Goal: Task Accomplishment & Management: Complete application form

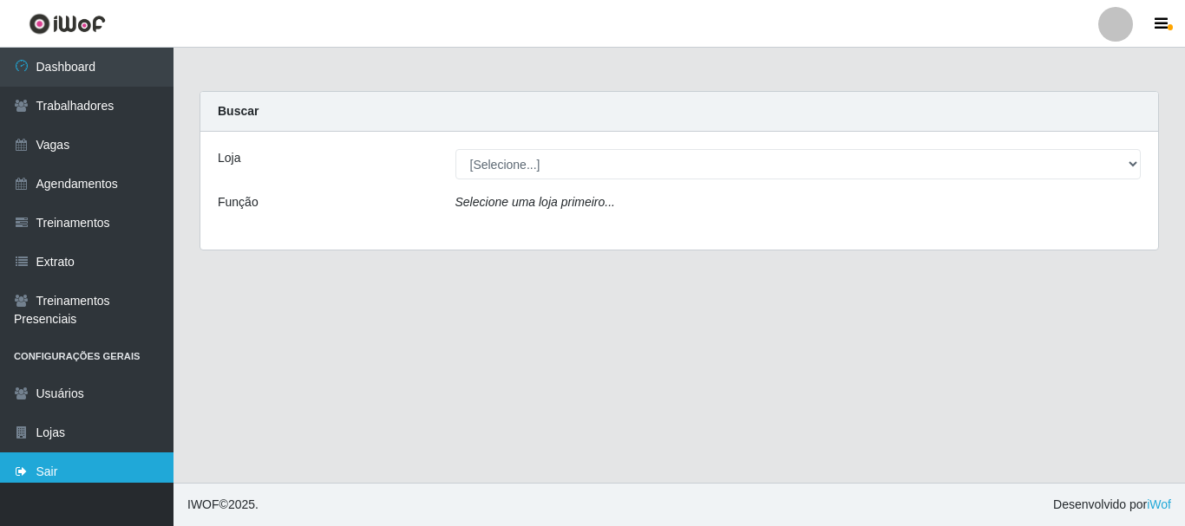
click at [51, 464] on link "Sair" at bounding box center [86, 472] width 173 height 39
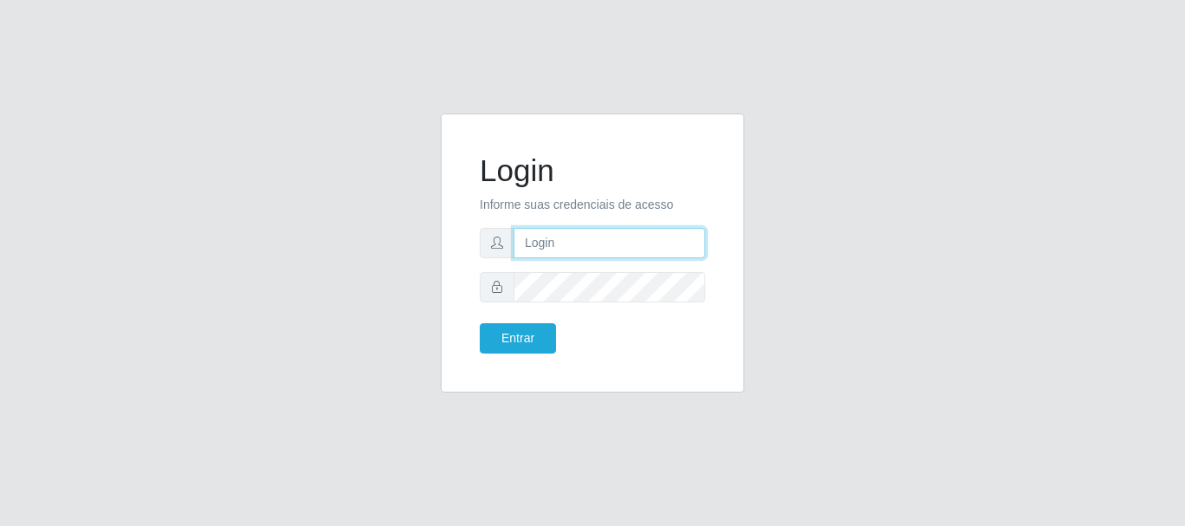
click at [583, 235] on input "text" at bounding box center [609, 243] width 192 height 30
type input "thiagol@bemais"
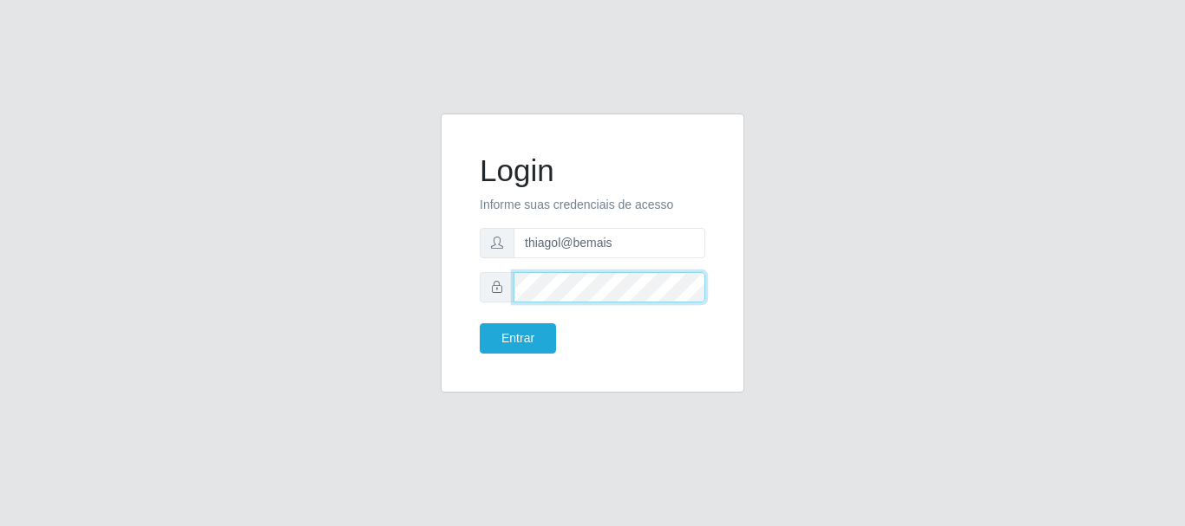
click at [480, 323] on button "Entrar" at bounding box center [518, 338] width 76 height 30
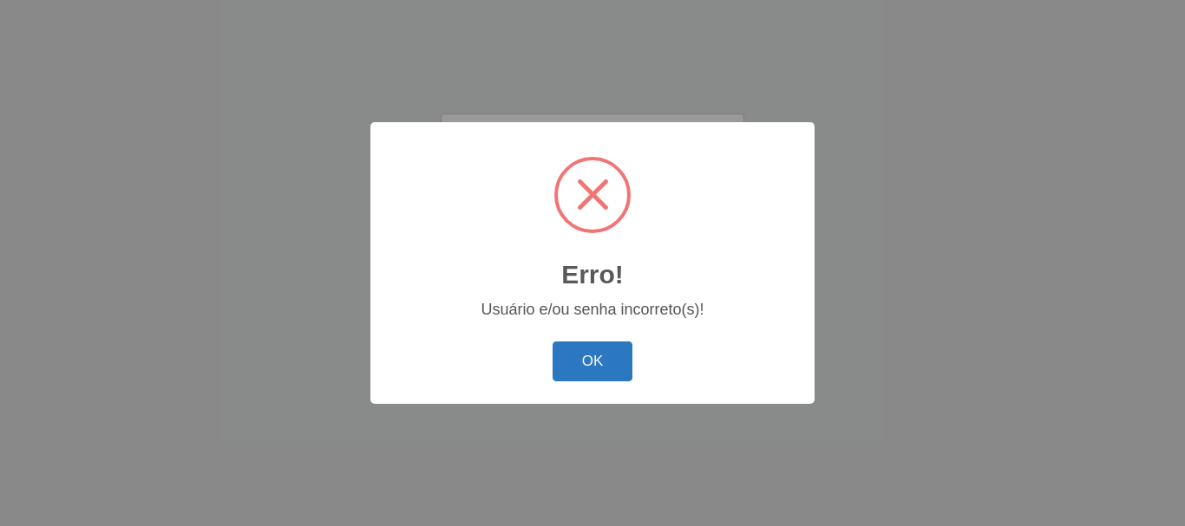
click at [612, 367] on button "OK" at bounding box center [592, 362] width 81 height 41
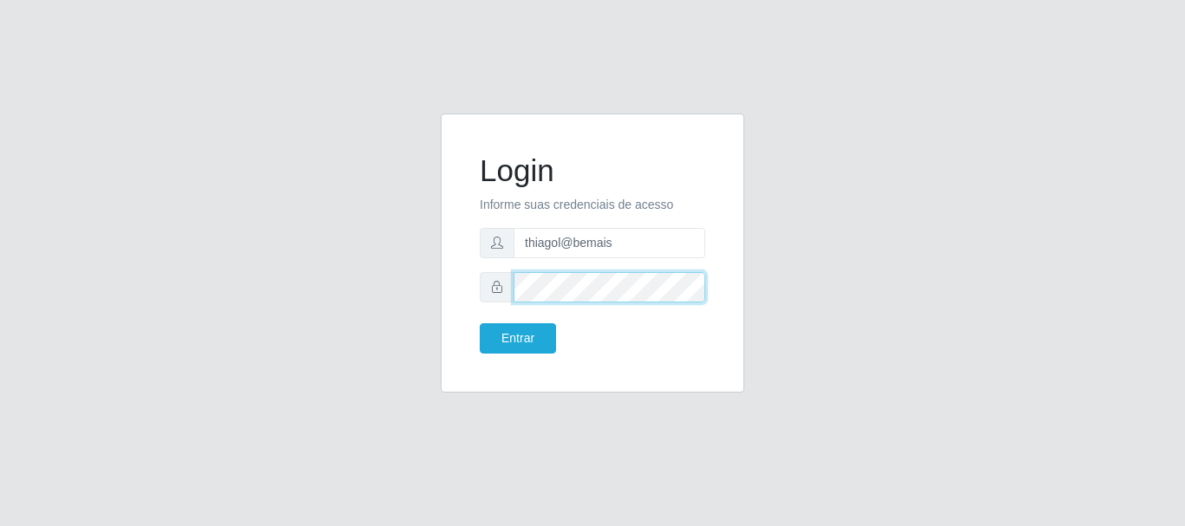
click at [362, 327] on div "Login Informe suas credenciais de acesso thiagol@bemais Entrar" at bounding box center [592, 264] width 989 height 300
click at [480, 323] on button "Entrar" at bounding box center [518, 338] width 76 height 30
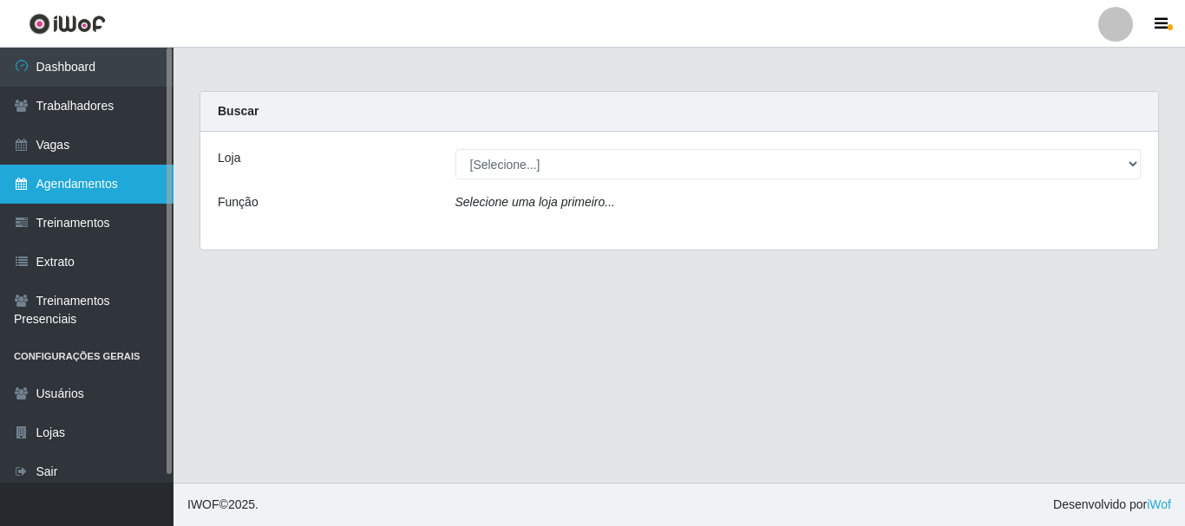
click at [108, 180] on link "Agendamentos" at bounding box center [86, 184] width 173 height 39
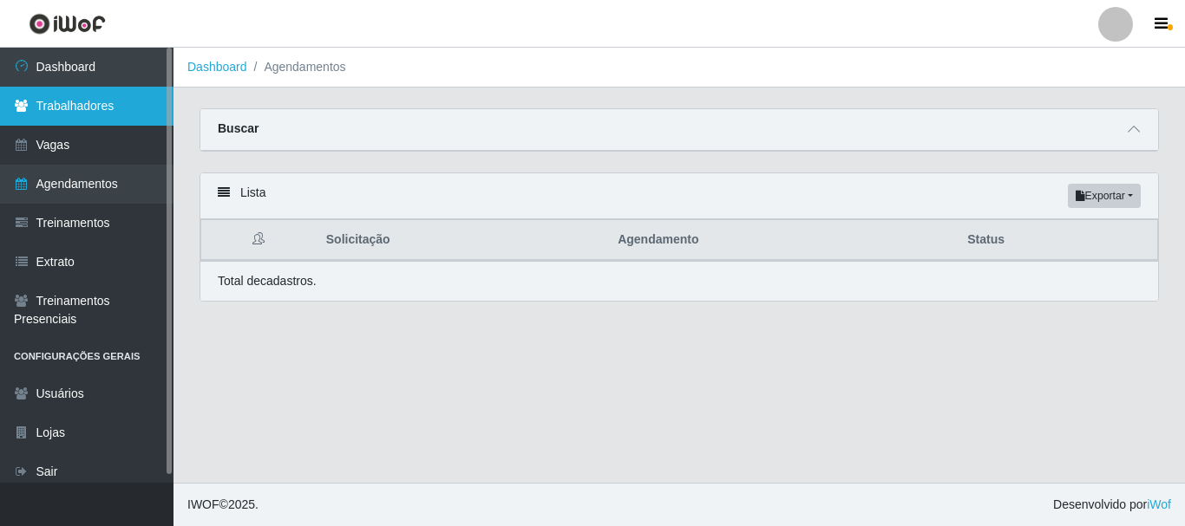
click at [70, 98] on link "Trabalhadores" at bounding box center [86, 106] width 173 height 39
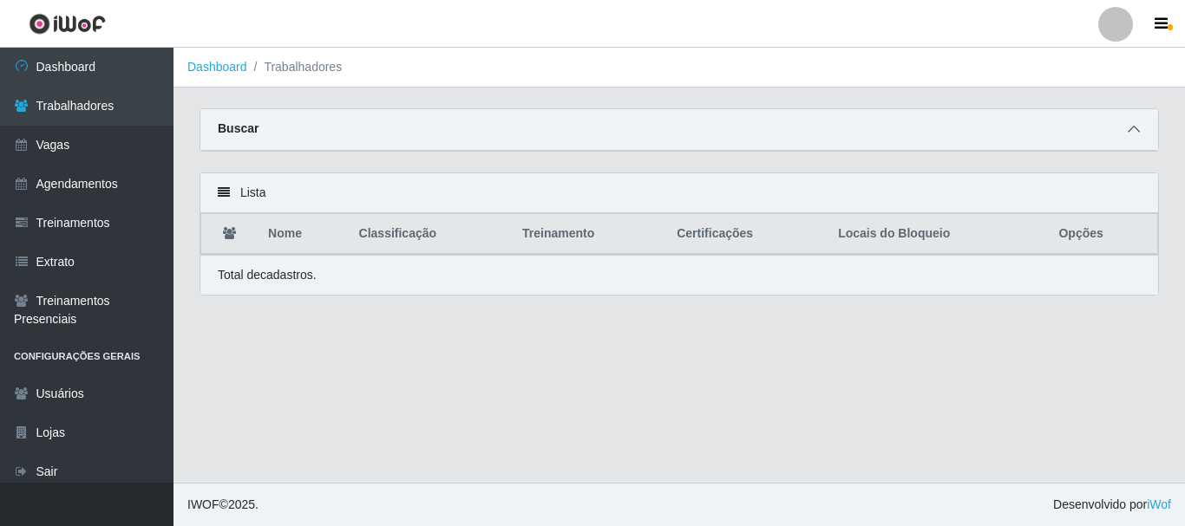
click at [1134, 140] on span at bounding box center [1133, 130] width 21 height 20
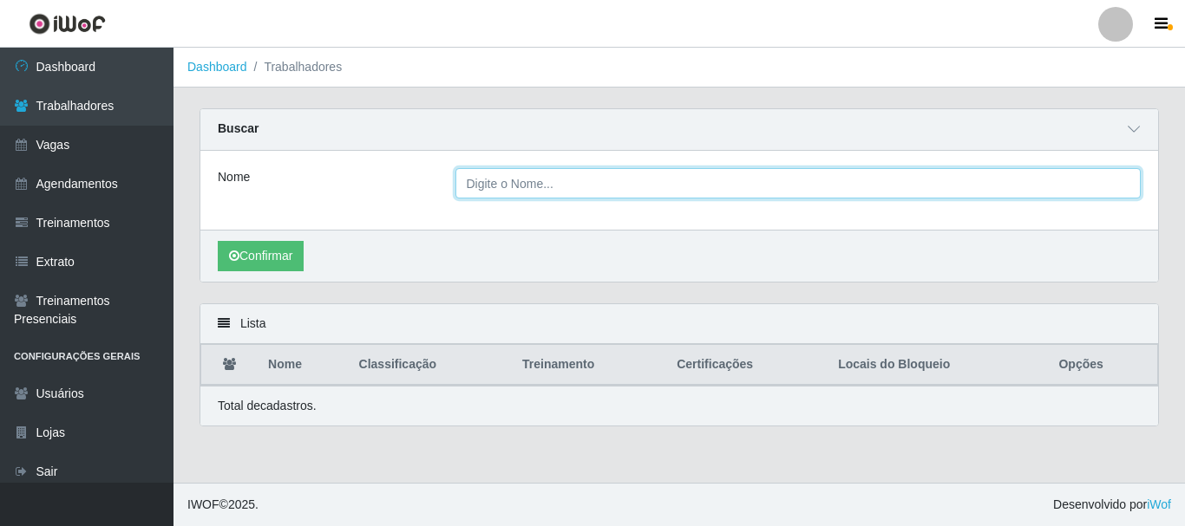
click at [546, 193] on input "Nome" at bounding box center [798, 183] width 686 height 30
click at [544, 186] on input "Nome" at bounding box center [798, 183] width 686 height 30
type input "d"
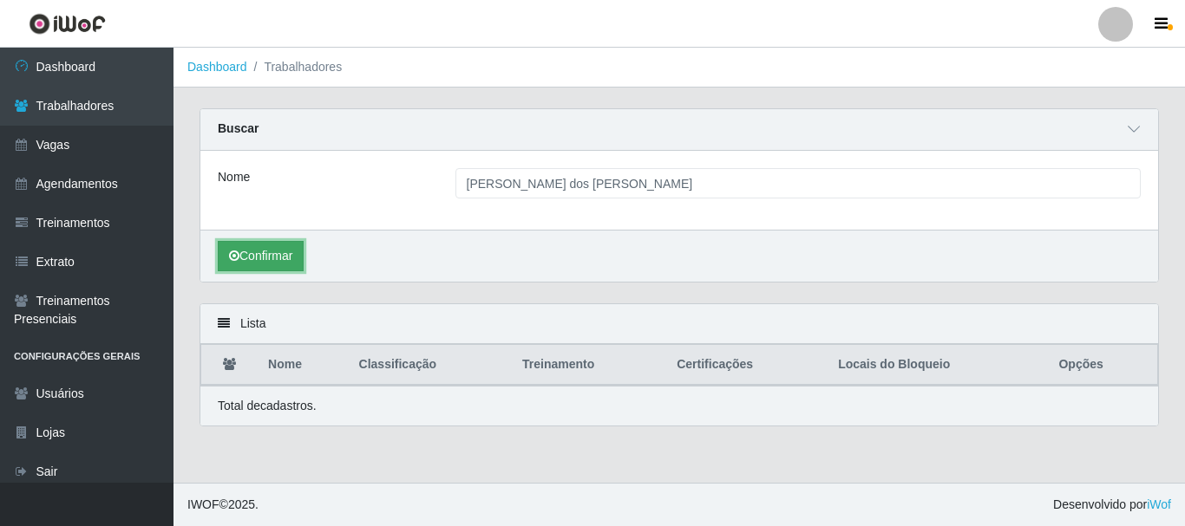
click at [281, 250] on button "Confirmar" at bounding box center [261, 256] width 86 height 30
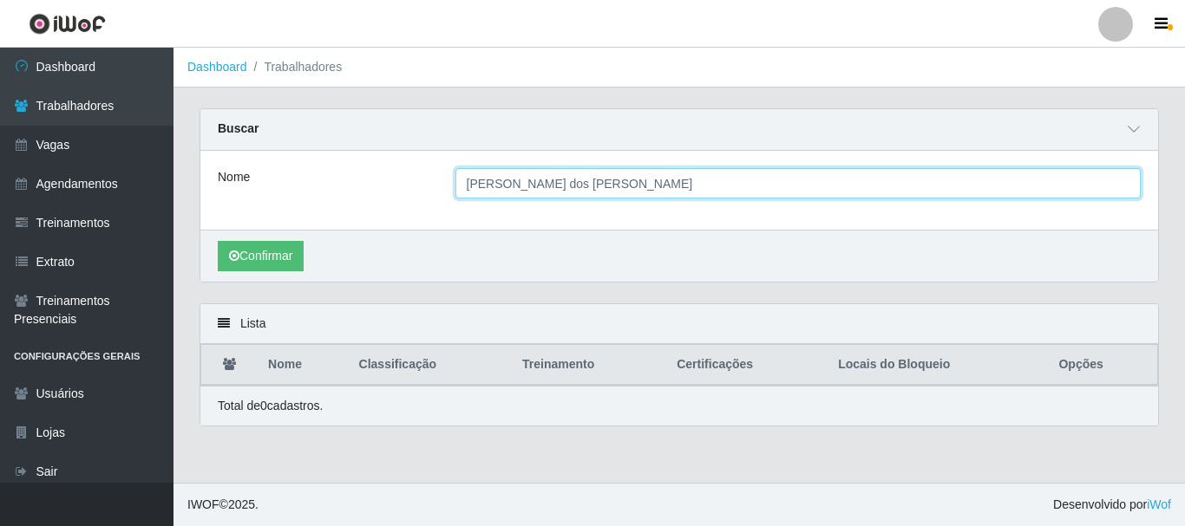
click at [584, 191] on input "Davison dos santos" at bounding box center [798, 183] width 686 height 30
type input "Davison dos santos souza"
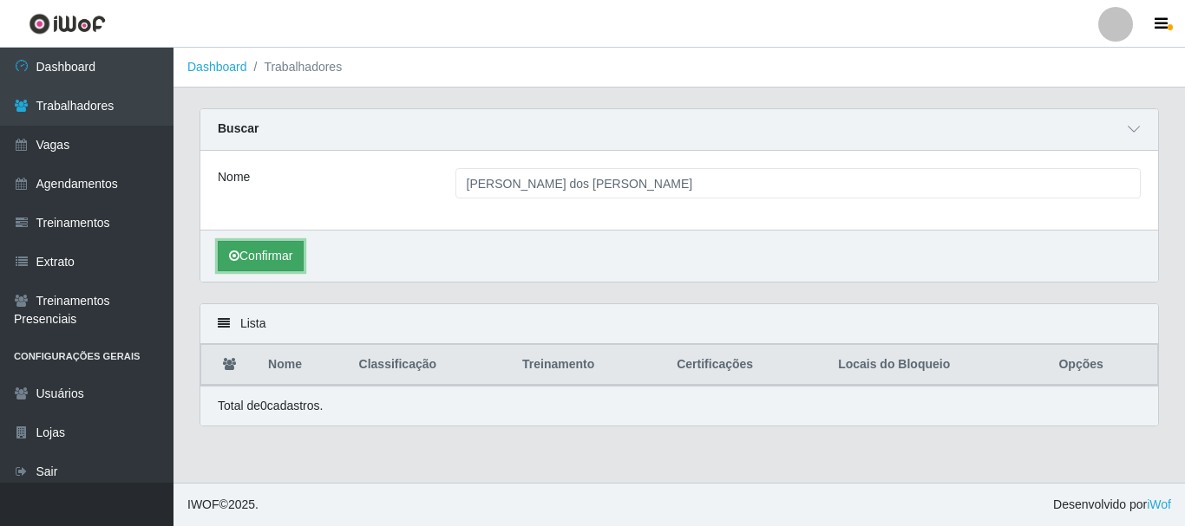
click at [231, 255] on icon "submit" at bounding box center [234, 256] width 10 height 12
click at [297, 263] on button "Confirmar" at bounding box center [261, 256] width 86 height 30
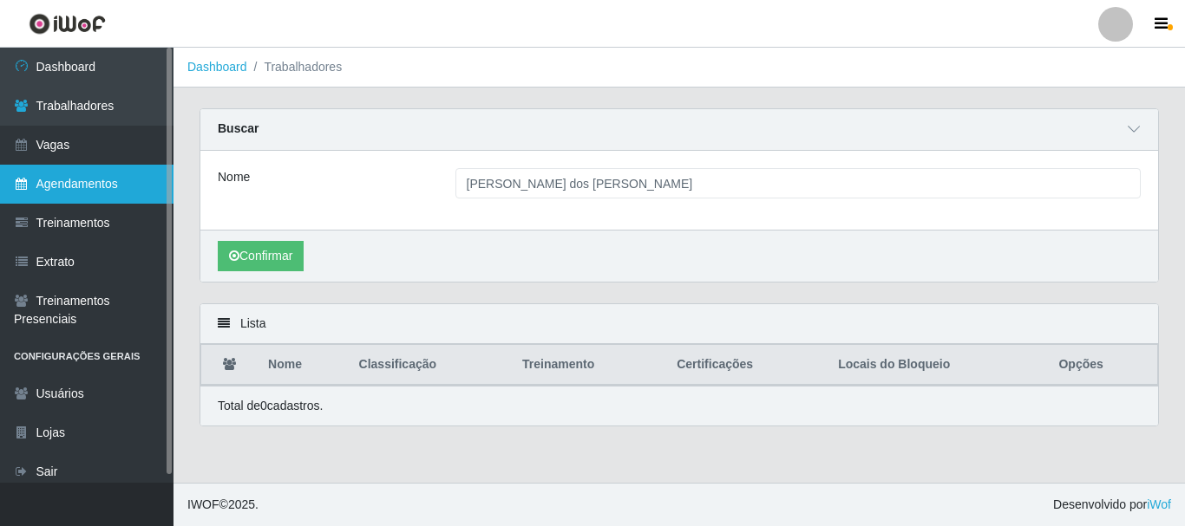
click at [65, 178] on link "Agendamentos" at bounding box center [86, 184] width 173 height 39
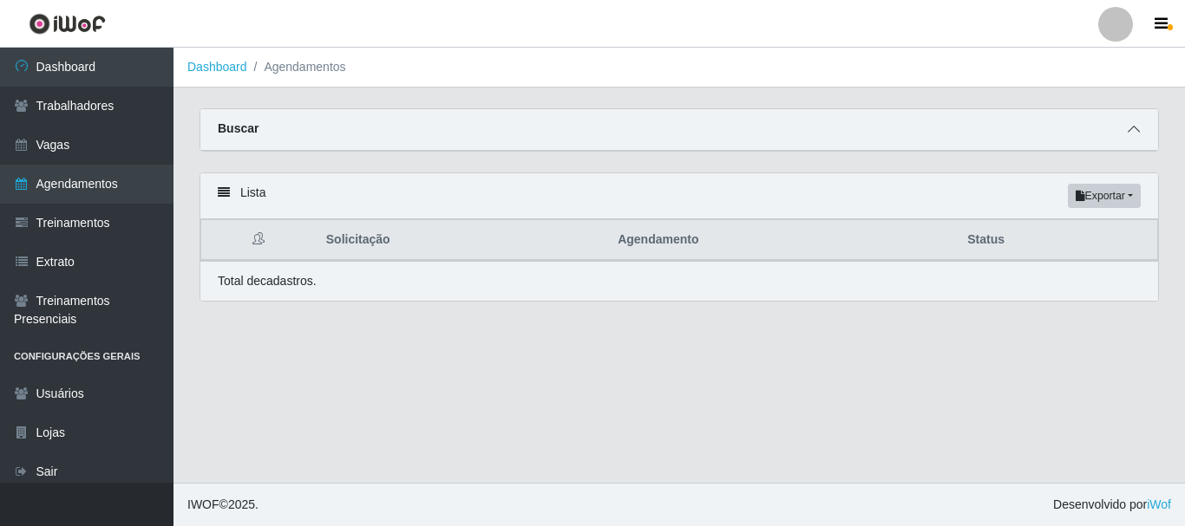
click at [1141, 134] on span at bounding box center [1133, 130] width 21 height 20
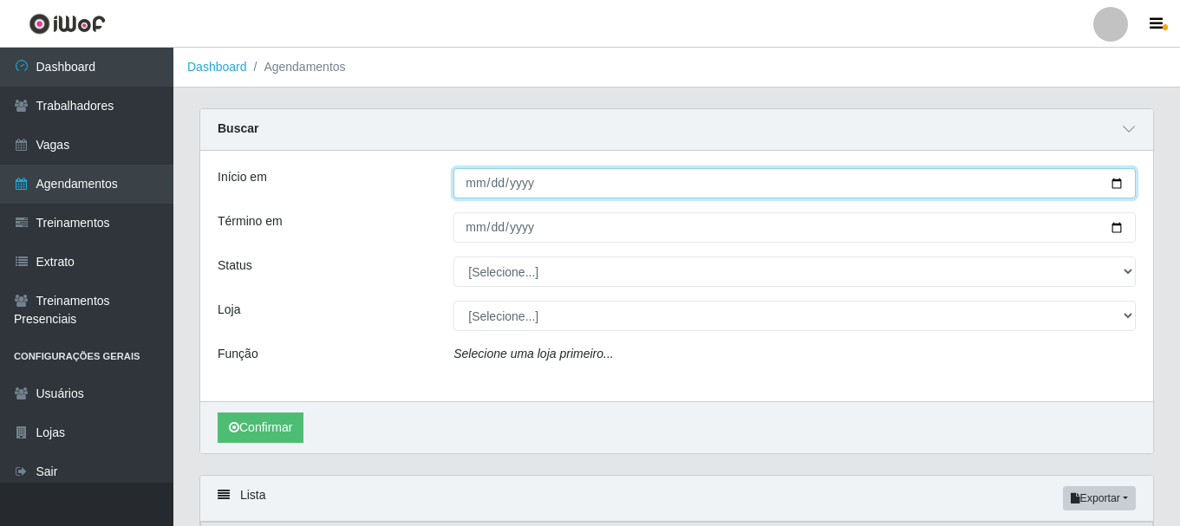
click at [469, 190] on input "Início em" at bounding box center [795, 183] width 682 height 30
type input "2025-10-12"
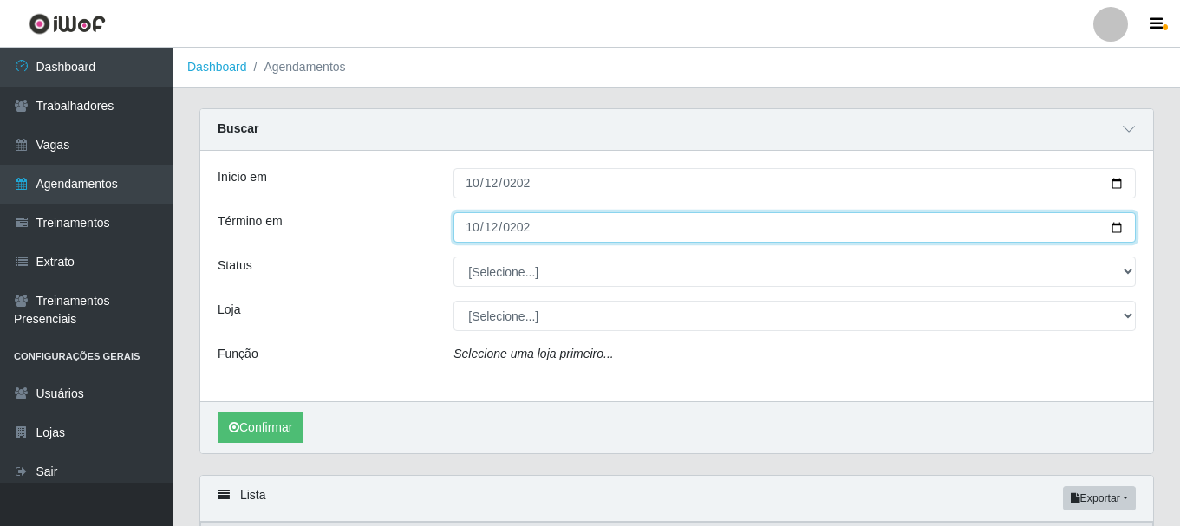
type input "2025-10-12"
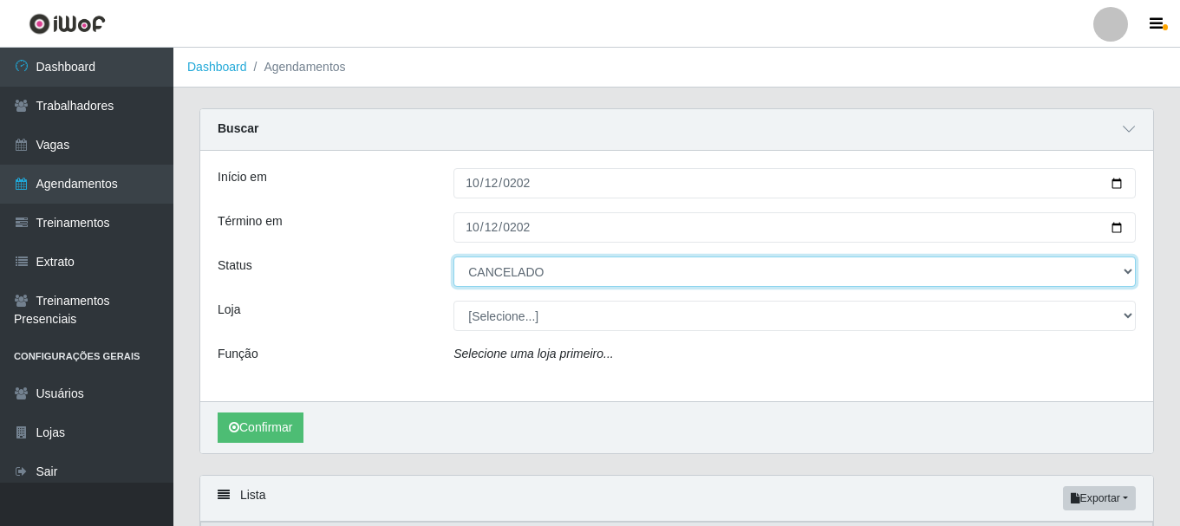
select select "FALTA"
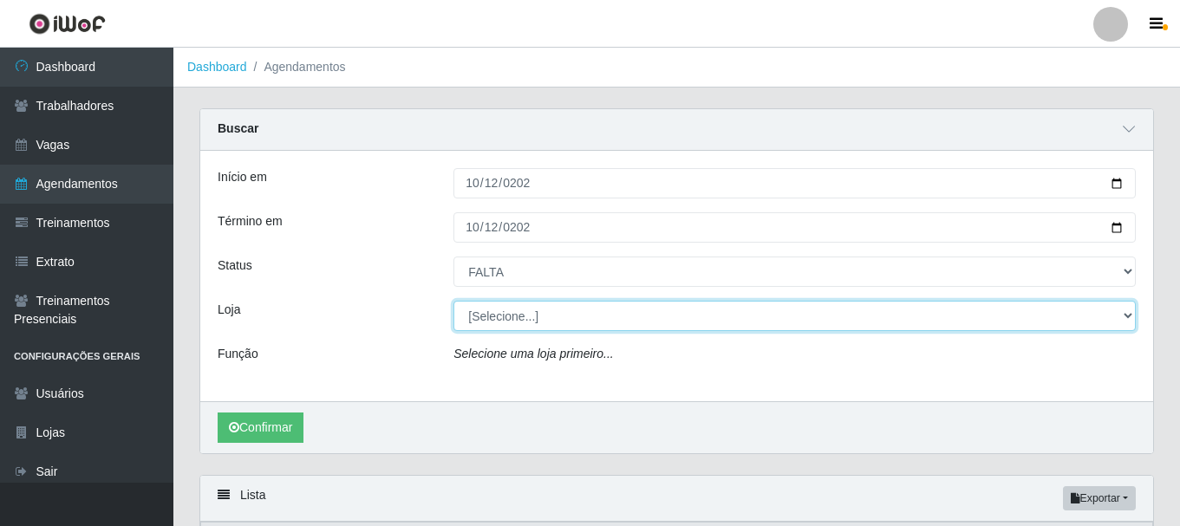
select select "230"
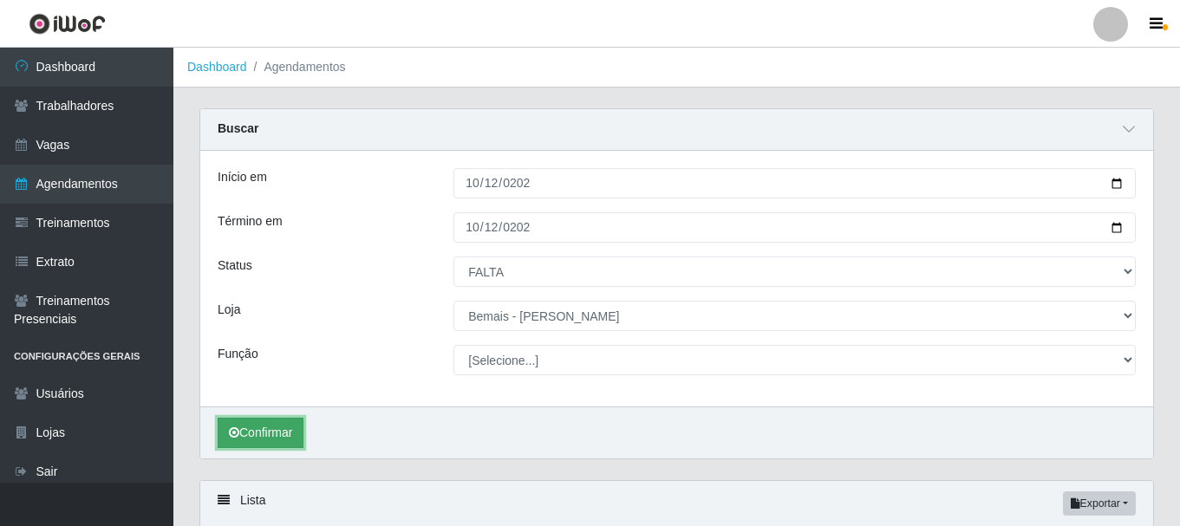
click at [276, 434] on button "Confirmar" at bounding box center [261, 433] width 86 height 30
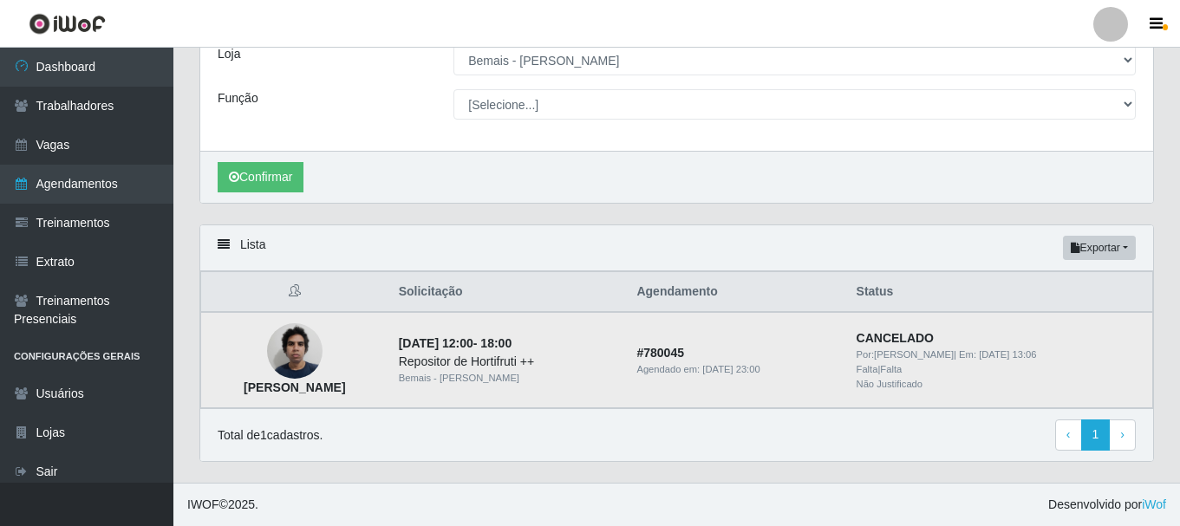
click at [323, 350] on img at bounding box center [294, 352] width 55 height 74
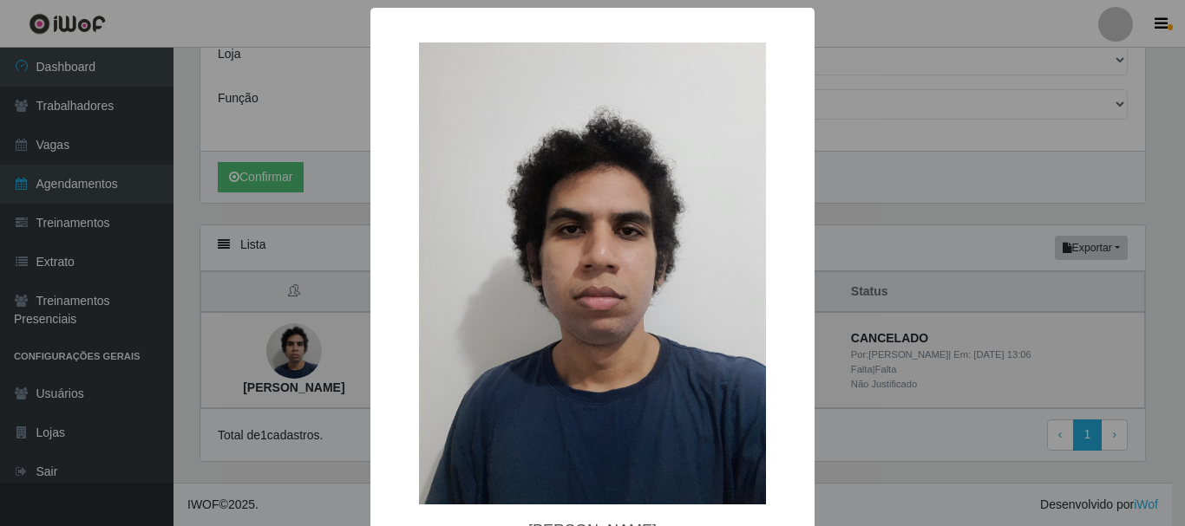
click at [333, 312] on div "× Devison dos Santos Souza OK Cancel" at bounding box center [592, 263] width 1185 height 526
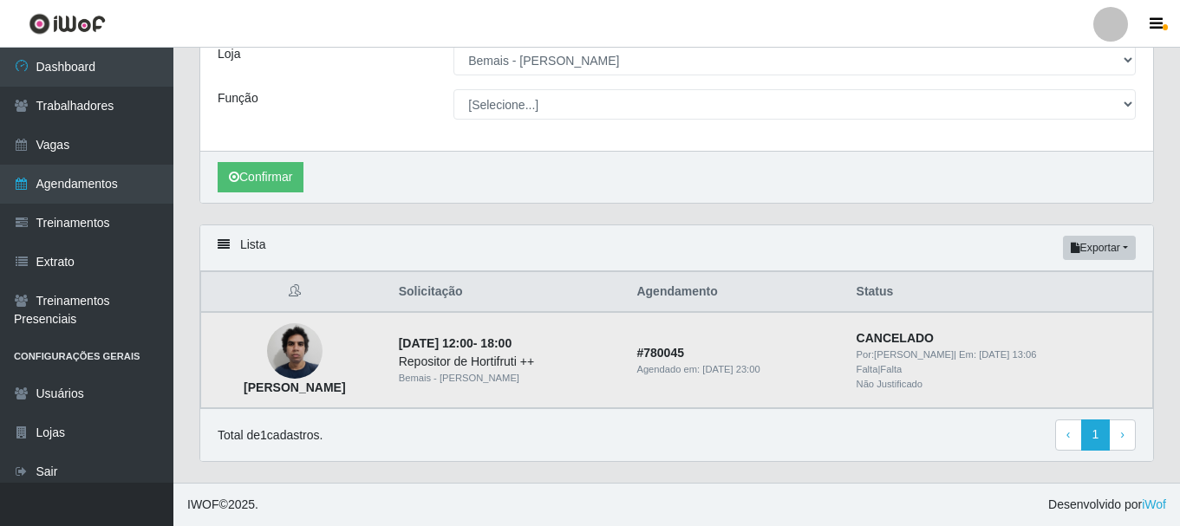
click at [511, 364] on div "Repositor de Hortifruti ++" at bounding box center [508, 362] width 218 height 18
click at [314, 361] on img at bounding box center [294, 352] width 55 height 74
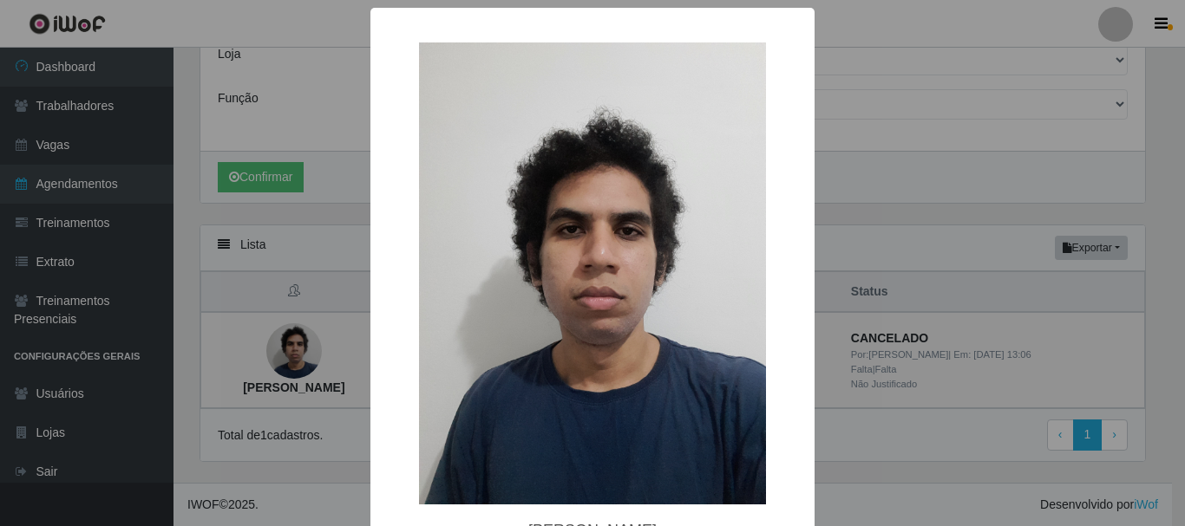
click at [117, 250] on div "× Devison dos Santos Souza OK Cancel" at bounding box center [592, 263] width 1185 height 526
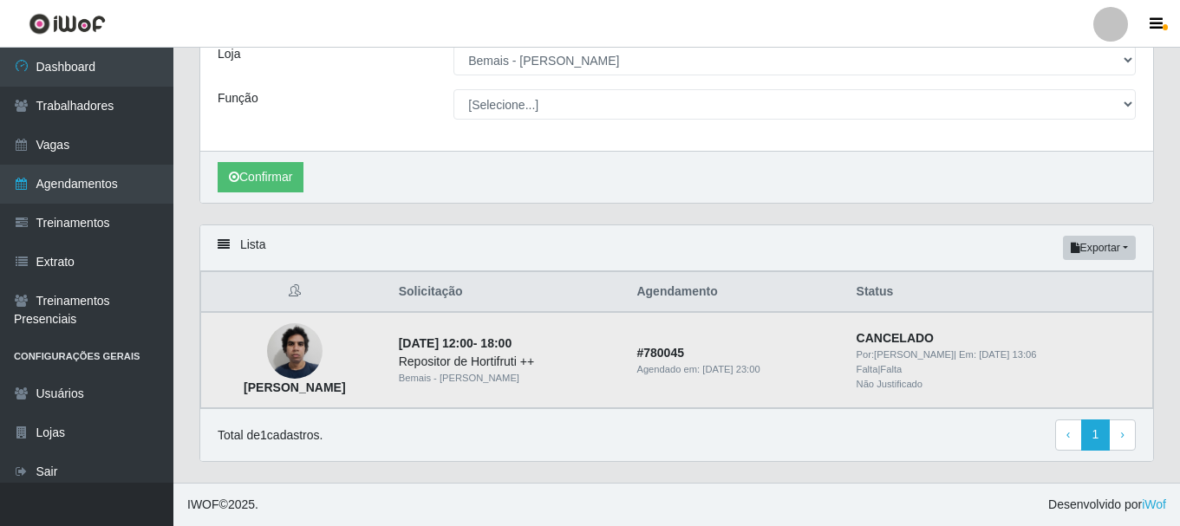
click at [311, 346] on img at bounding box center [294, 352] width 55 height 74
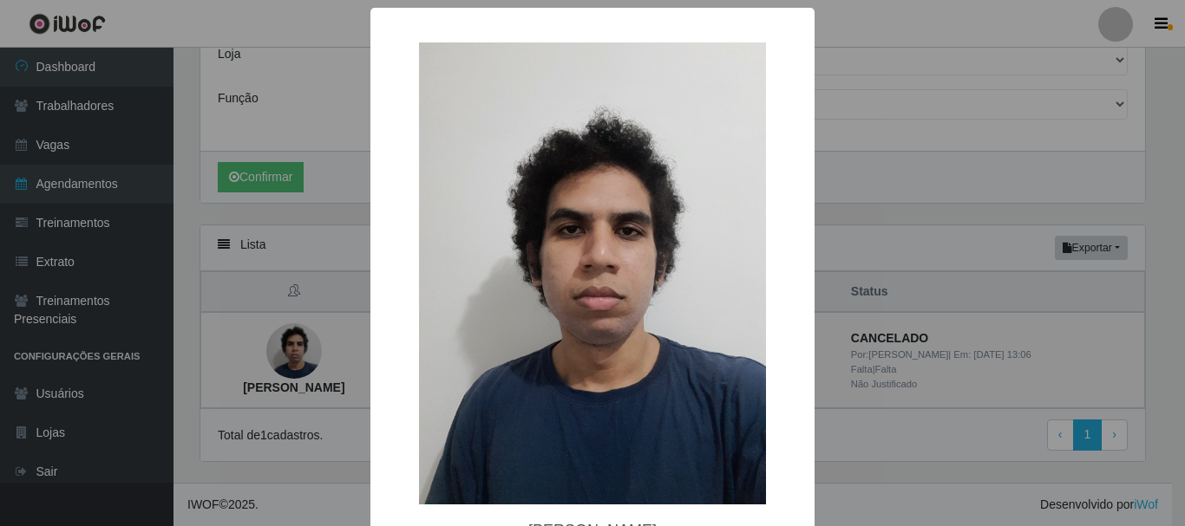
click at [27, 259] on div "× Devison dos Santos Souza OK Cancel" at bounding box center [592, 263] width 1185 height 526
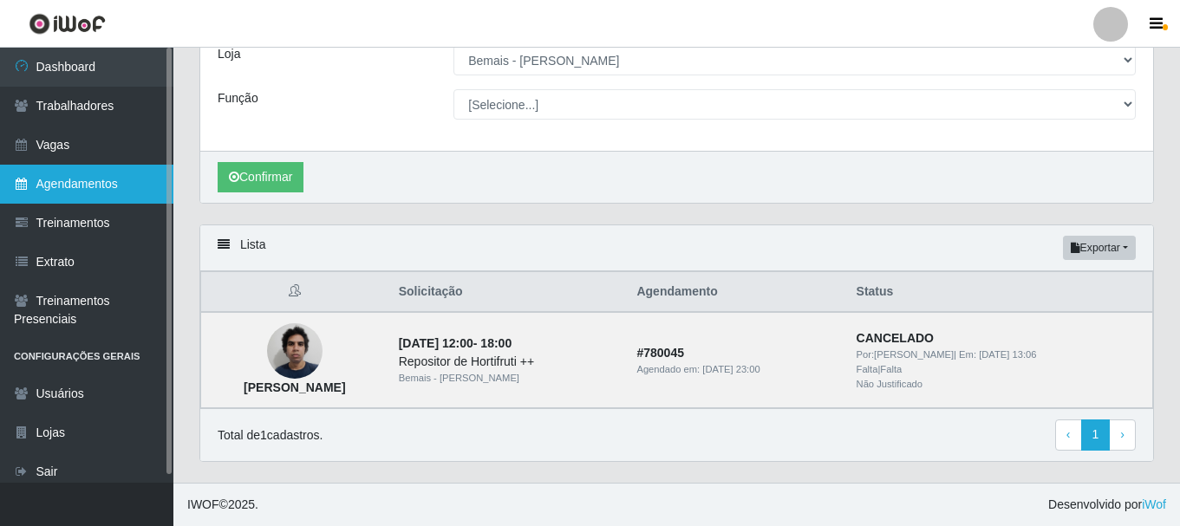
click at [110, 189] on link "Agendamentos" at bounding box center [86, 184] width 173 height 39
select select "[Selecione...]"
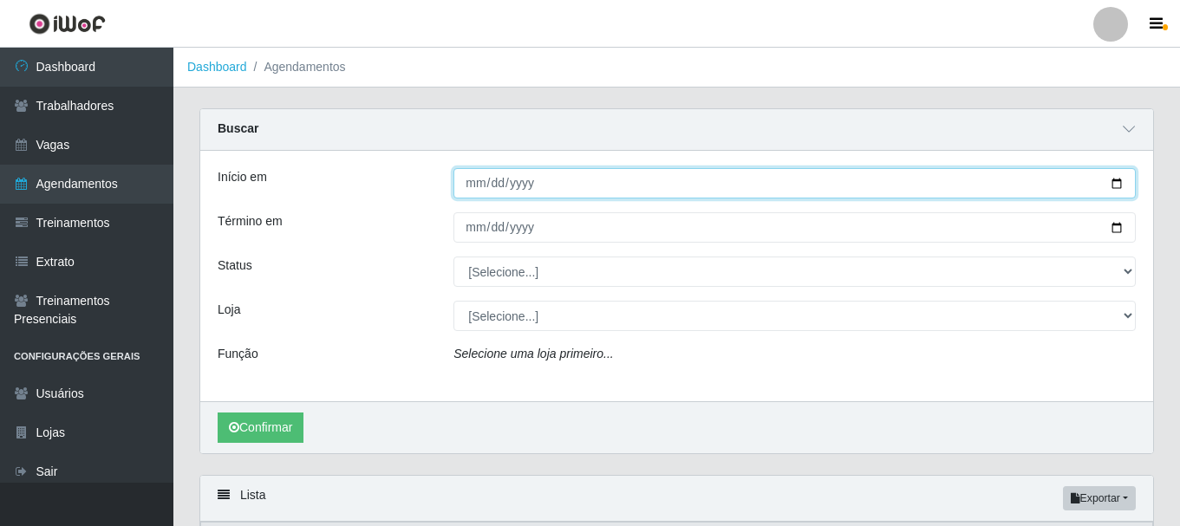
click at [479, 193] on input "Início em" at bounding box center [795, 183] width 682 height 30
type input "[DATE]"
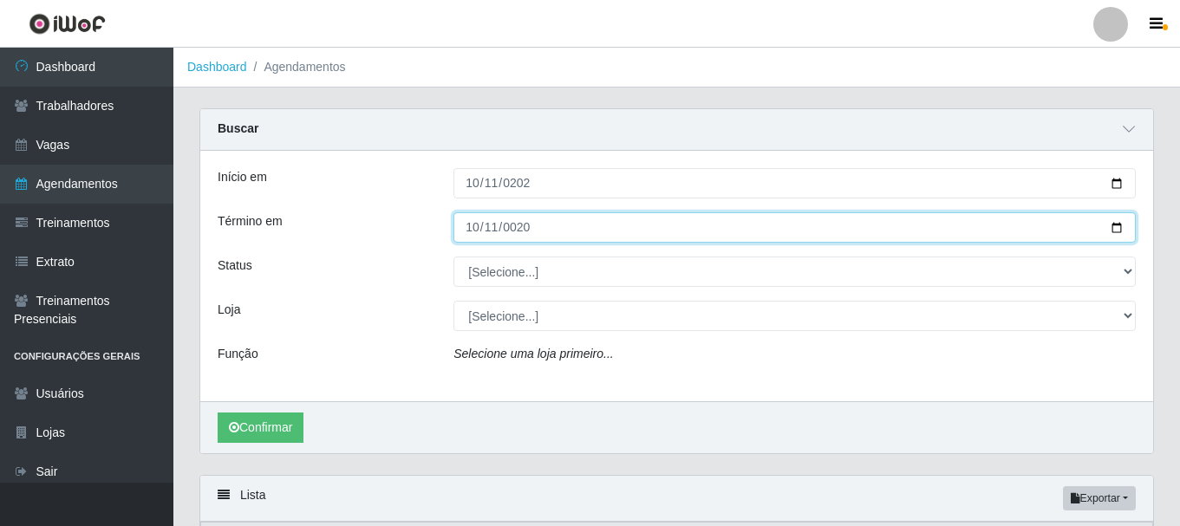
type input "0205-10-11"
type input "[DATE]"
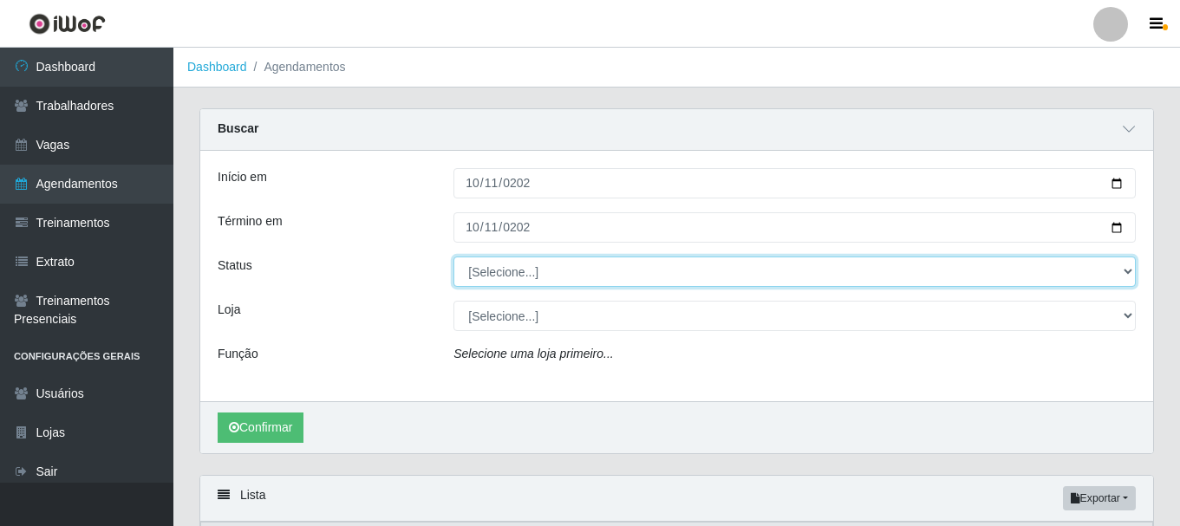
select select "AGENDADO"
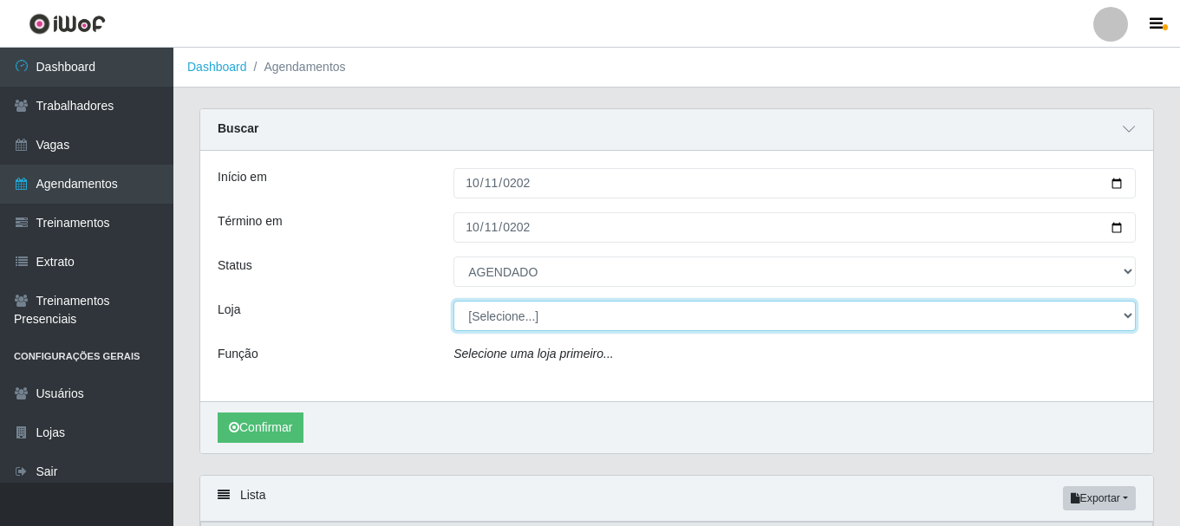
click at [480, 310] on select "[Selecione...] Bemais - Ruy Carneiro" at bounding box center [795, 316] width 682 height 30
select select "230"
click at [454, 302] on select "[Selecione...] Bemais - Ruy Carneiro" at bounding box center [795, 316] width 682 height 30
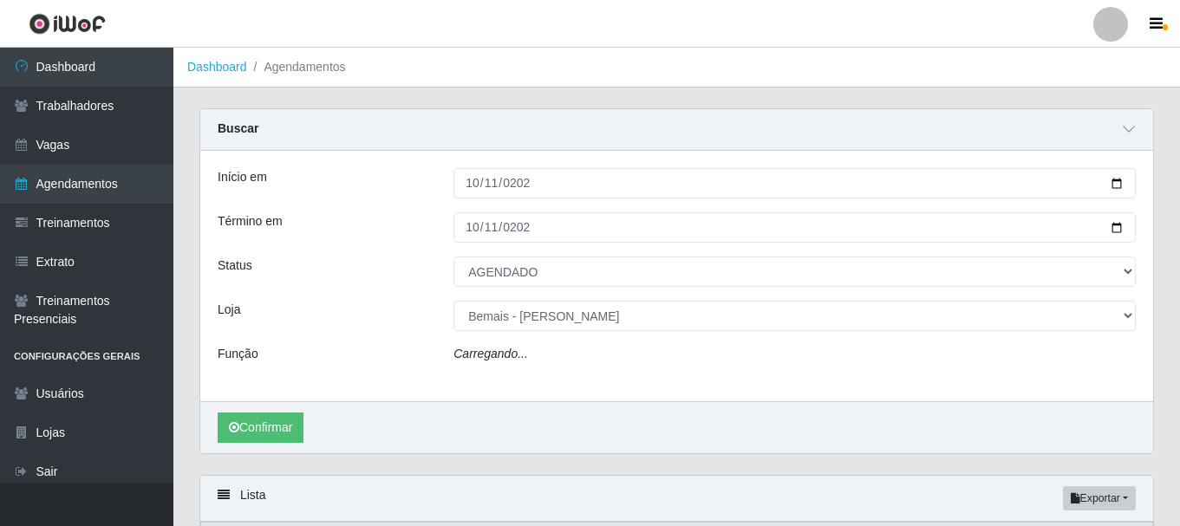
click at [317, 416] on div "Confirmar" at bounding box center [676, 427] width 953 height 52
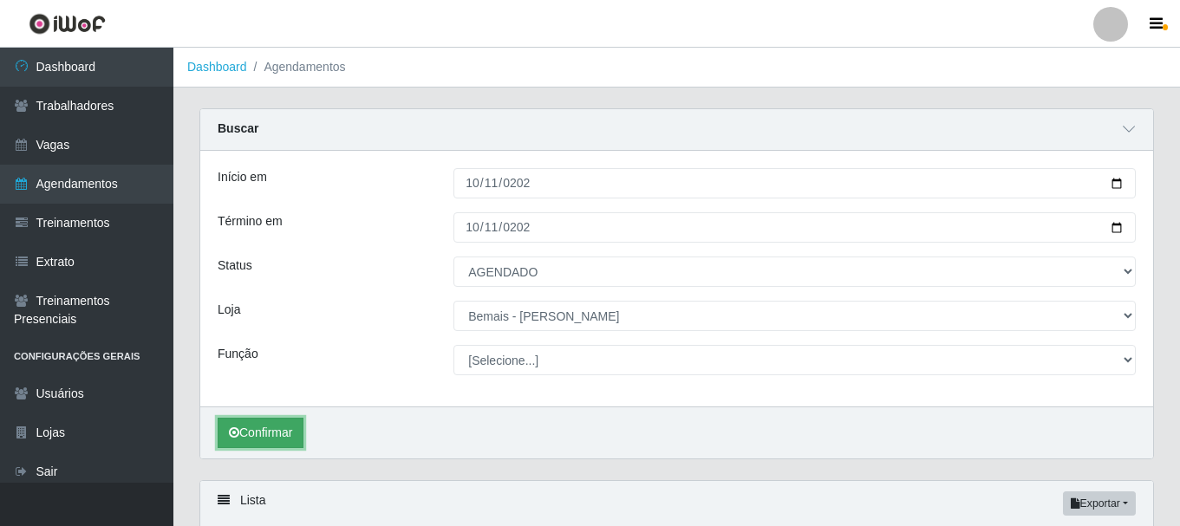
click at [304, 429] on button "Confirmar" at bounding box center [261, 433] width 86 height 30
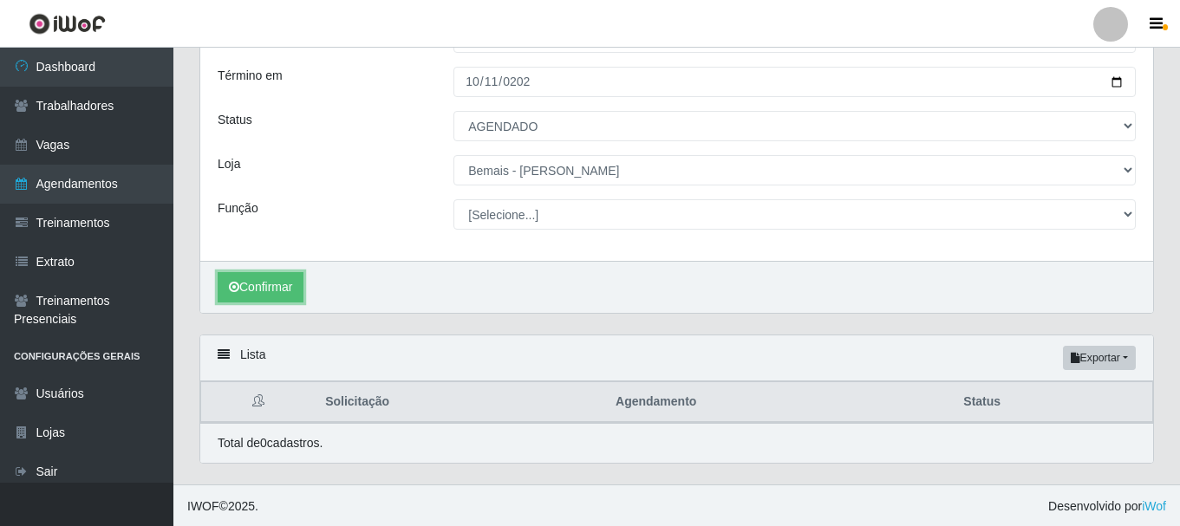
scroll to position [148, 0]
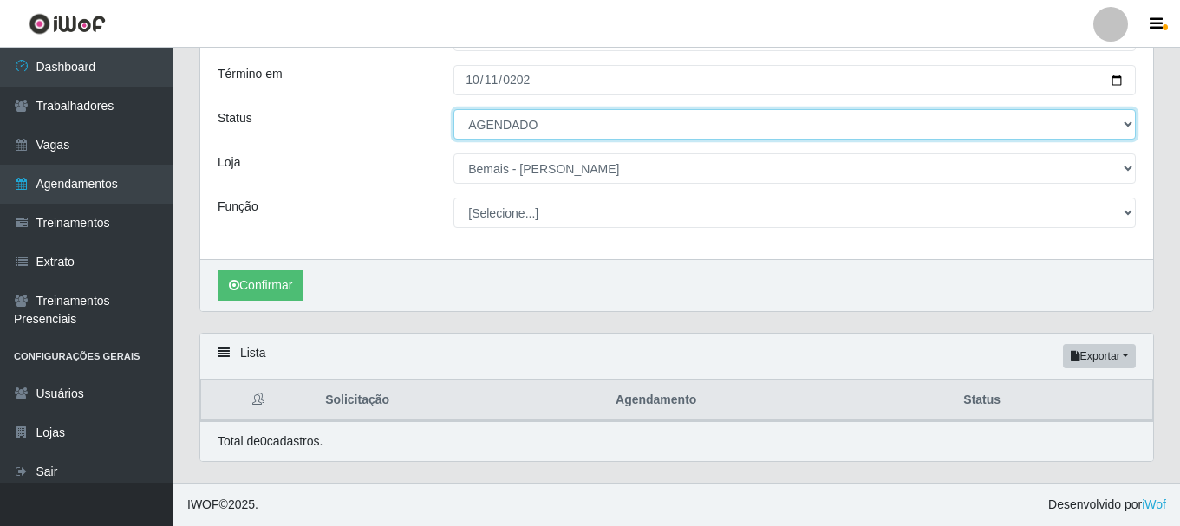
click at [520, 115] on select "[Selecione...] AGENDADO AGUARDANDO LIBERAR EM ANDAMENTO EM REVISÃO FINALIZADO C…" at bounding box center [795, 124] width 682 height 30
click at [520, 130] on select "[Selecione...] AGENDADO AGUARDANDO LIBERAR EM ANDAMENTO EM REVISÃO FINALIZADO C…" at bounding box center [795, 124] width 682 height 30
select select "[Selecione...]"
click at [454, 109] on select "[Selecione...] AGENDADO AGUARDANDO LIBERAR EM ANDAMENTO EM REVISÃO FINALIZADO C…" at bounding box center [795, 124] width 682 height 30
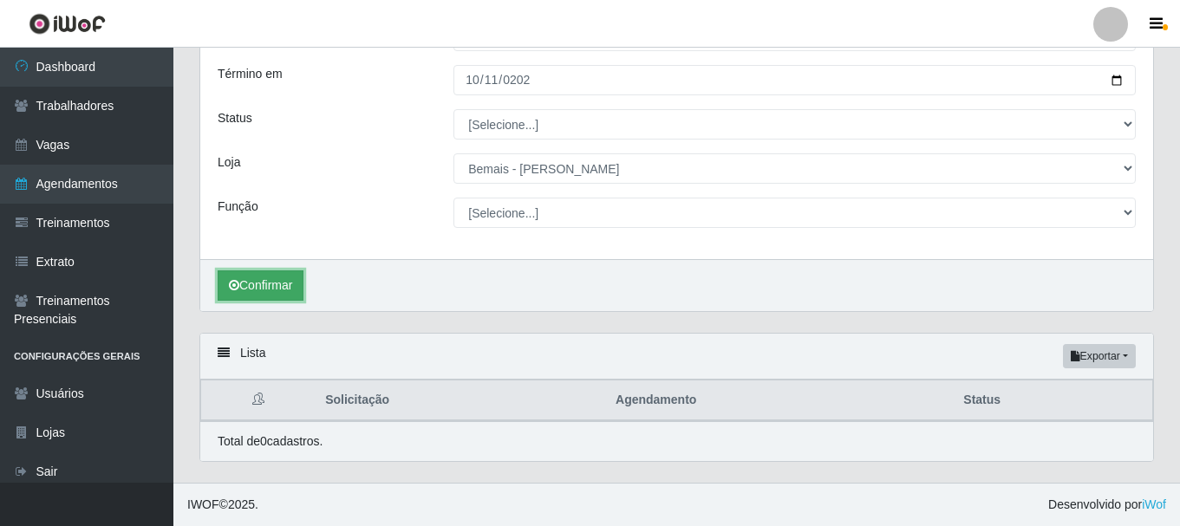
click at [296, 283] on button "Confirmar" at bounding box center [261, 286] width 86 height 30
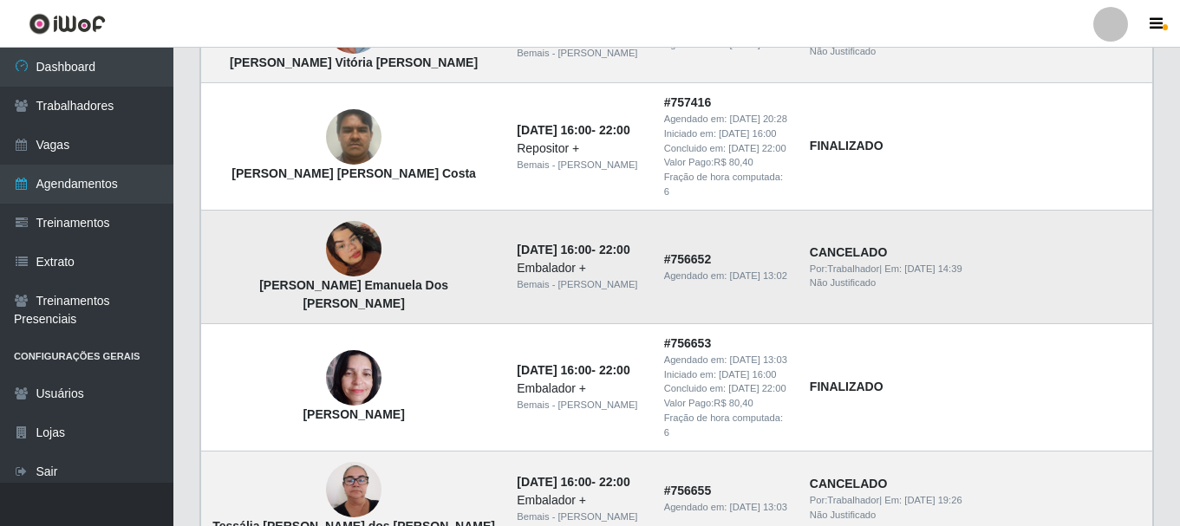
scroll to position [1731, 0]
